Goal: Find contact information: Find contact information

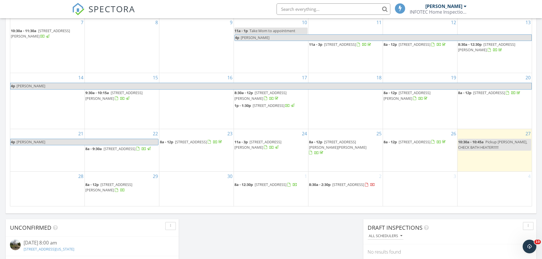
scroll to position [370, 0]
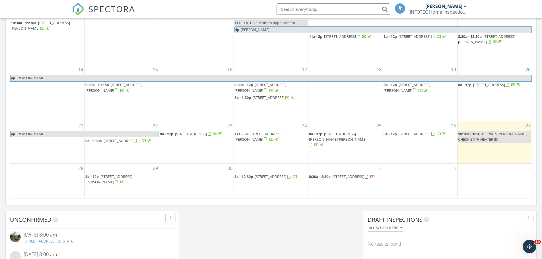
click at [254, 141] on span "[STREET_ADDRESS][PERSON_NAME]" at bounding box center [258, 137] width 47 height 11
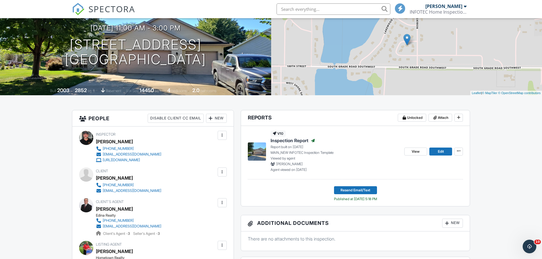
scroll to position [57, 0]
drag, startPoint x: 163, startPoint y: 184, endPoint x: 103, endPoint y: 186, distance: 59.3
click at [103, 186] on div "Client [PERSON_NAME] [PHONE_NUMBER] [EMAIL_ADDRESS][DOMAIN_NAME]" at bounding box center [142, 180] width 93 height 26
copy div "[PHONE_NUMBER]"
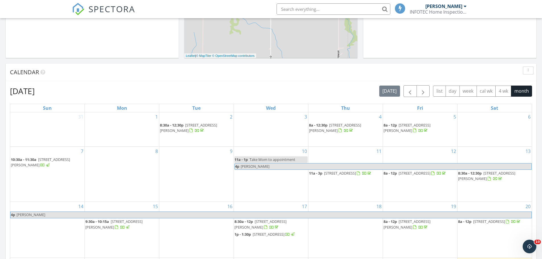
scroll to position [256, 0]
